Goal: Information Seeking & Learning: Check status

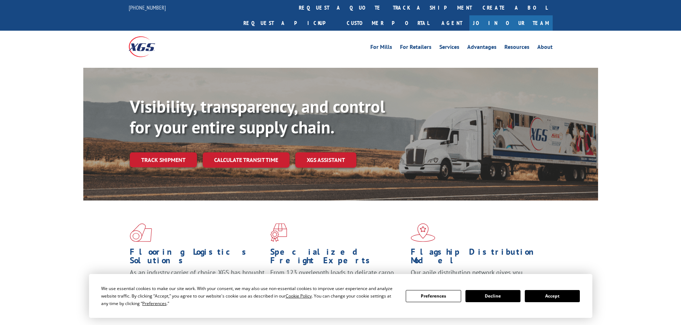
click at [190, 157] on div "Visibility, transparency, and control for your entire supply chain. Track shipm…" at bounding box center [364, 146] width 468 height 100
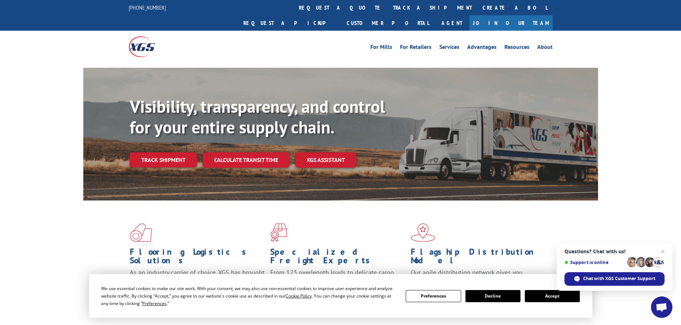
click at [569, 302] on div "We use essential cookies to make our site work. With your consent, we may also …" at bounding box center [340, 296] width 478 height 23
click at [552, 297] on button "Accept" at bounding box center [551, 296] width 55 height 12
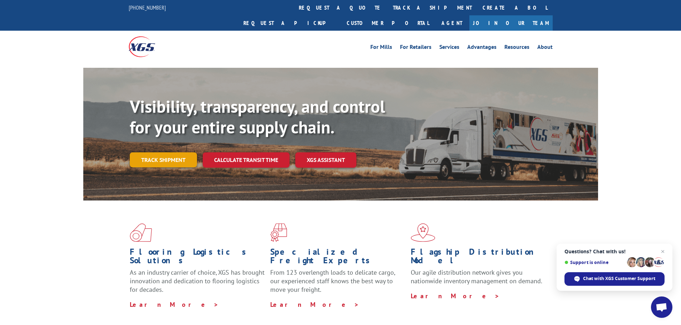
click at [164, 153] on link "Track shipment" at bounding box center [163, 160] width 67 height 15
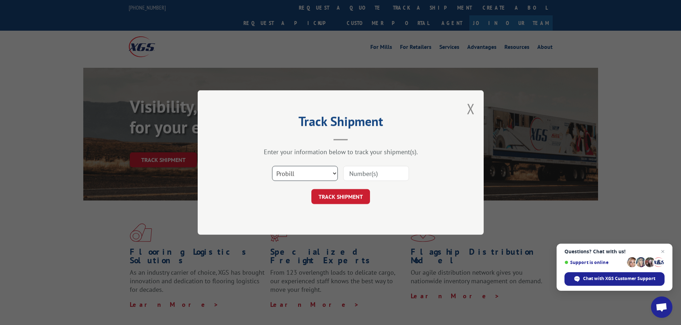
click at [322, 176] on select "Select category... Probill BOL PO" at bounding box center [305, 173] width 66 height 15
click at [272, 166] on select "Select category... Probill BOL PO" at bounding box center [305, 173] width 66 height 15
click at [307, 170] on select "Select category... Probill BOL PO" at bounding box center [305, 173] width 66 height 15
select select "bol"
click at [272, 166] on select "Select category... Probill BOL PO" at bounding box center [305, 173] width 66 height 15
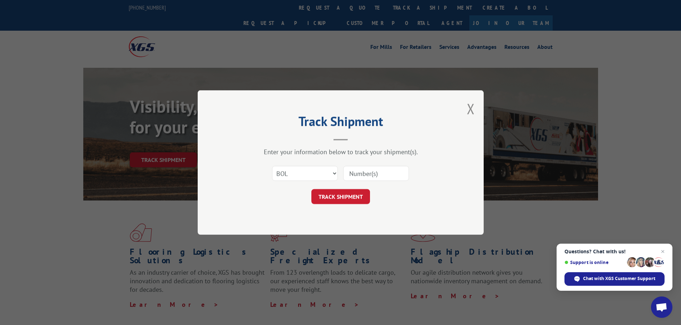
click at [362, 175] on input at bounding box center [376, 173] width 66 height 15
paste input "6009290"
type input "6009290"
click at [357, 198] on button "TRACK SHIPMENT" at bounding box center [340, 196] width 59 height 15
